Goal: Transaction & Acquisition: Purchase product/service

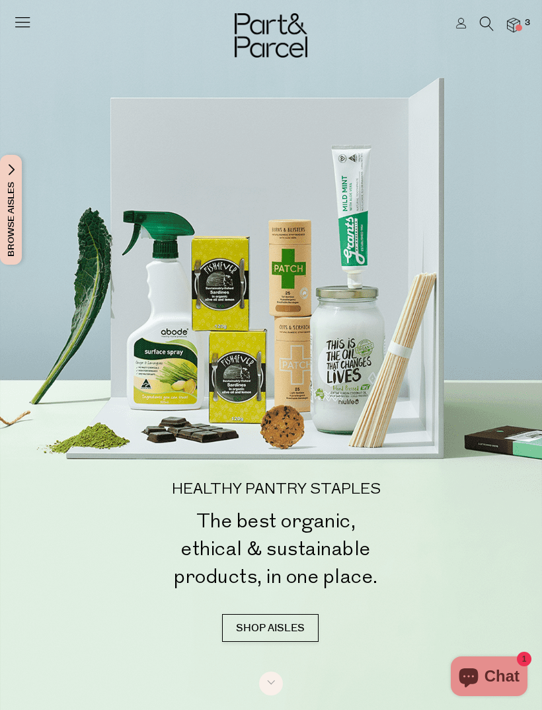
click at [480, 21] on icon at bounding box center [487, 24] width 14 height 15
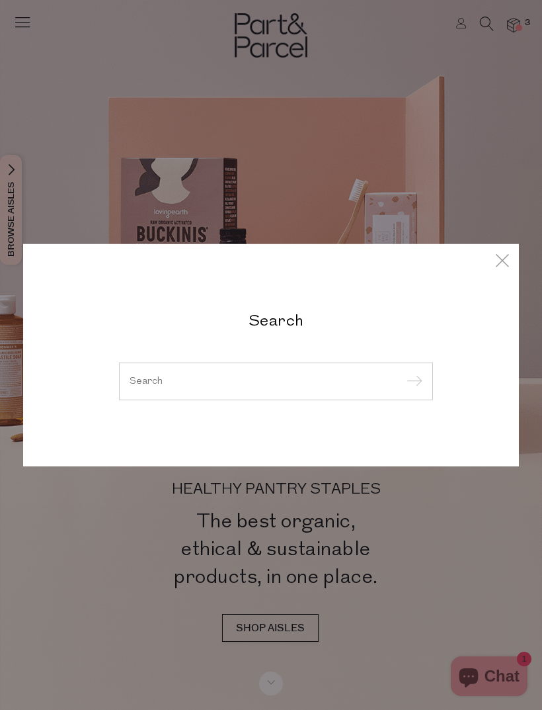
click at [263, 385] on input "search" at bounding box center [276, 381] width 293 height 10
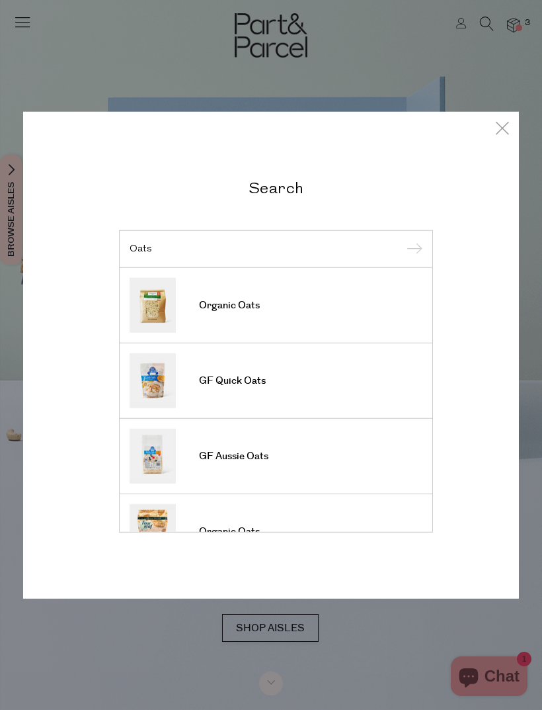
type input "Oats"
click at [412, 249] on input "submit" at bounding box center [413, 249] width 20 height 20
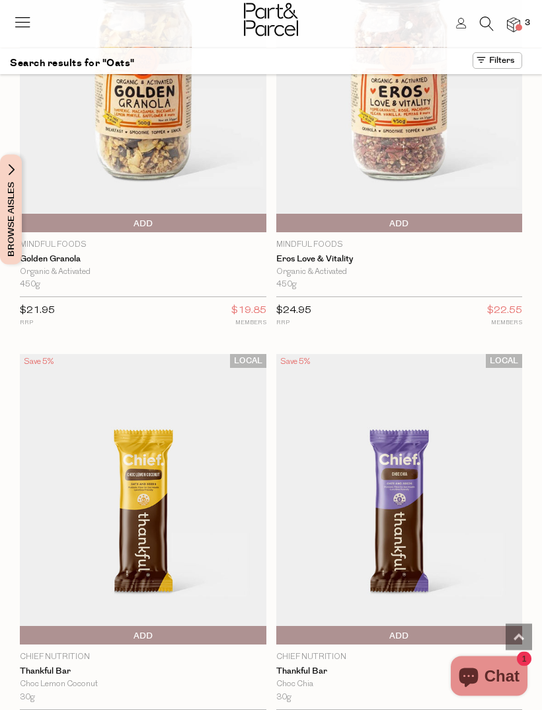
scroll to position [2169, 0]
click at [488, 28] on icon at bounding box center [487, 24] width 14 height 15
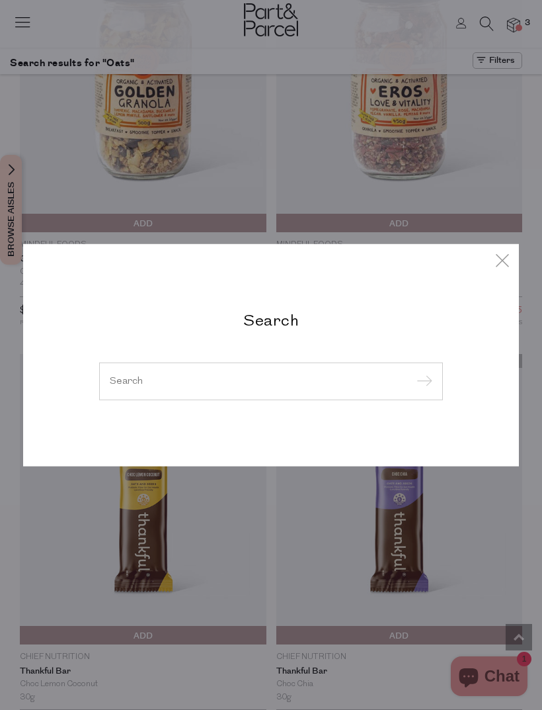
click at [253, 377] on input "search" at bounding box center [271, 381] width 323 height 10
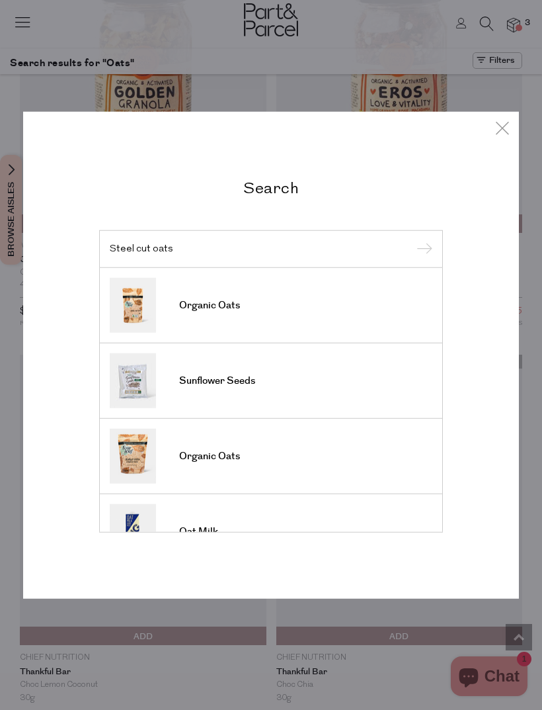
type input "Steel cut oats"
click at [422, 249] on input "submit" at bounding box center [423, 249] width 20 height 20
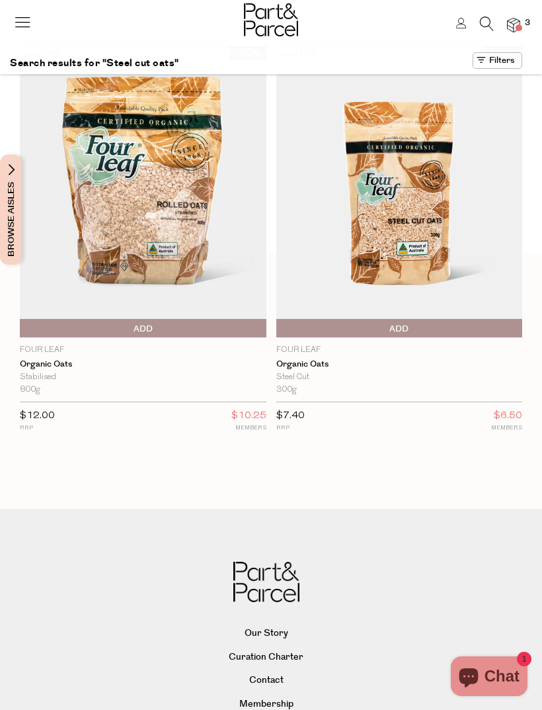
click at [421, 251] on img at bounding box center [400, 191] width 247 height 290
